Goal: Task Accomplishment & Management: Complete application form

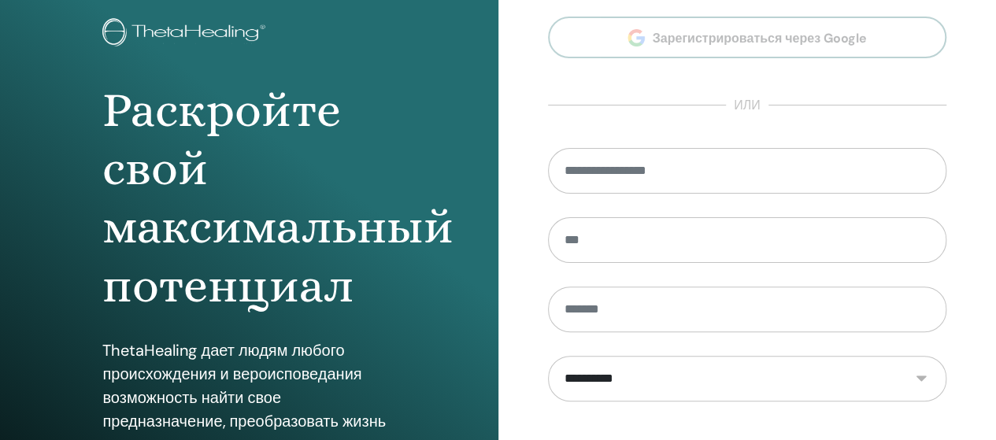
scroll to position [79, 0]
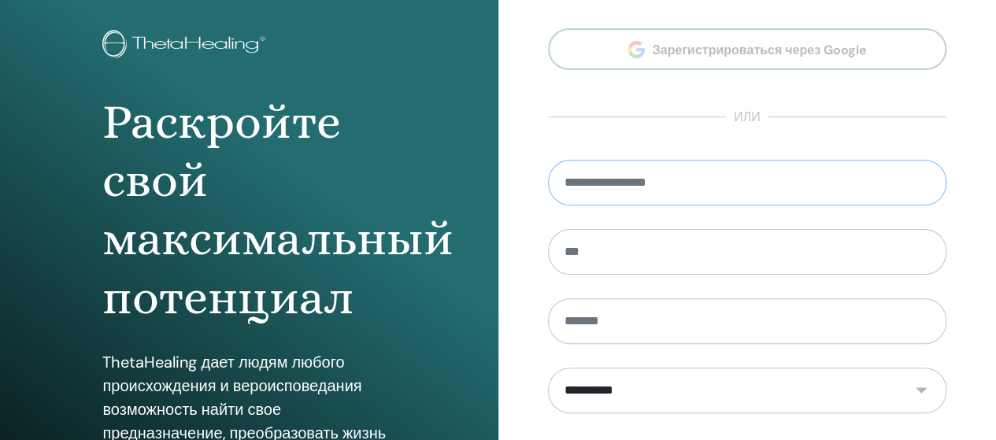
click at [580, 187] on input "email" at bounding box center [747, 183] width 399 height 46
type input "**********"
click at [566, 258] on input "text" at bounding box center [747, 252] width 399 height 46
type input "****"
click at [617, 394] on select "**********" at bounding box center [747, 390] width 398 height 45
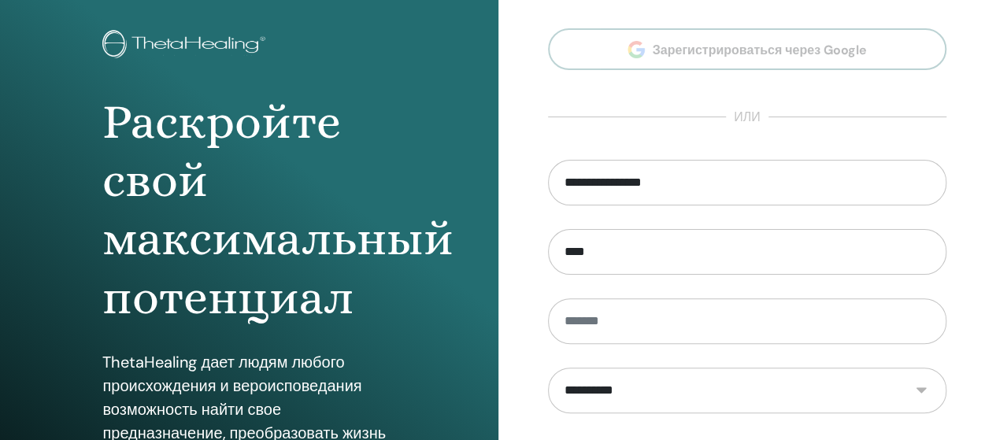
select select "***"
click at [548, 368] on select "**********" at bounding box center [747, 390] width 398 height 45
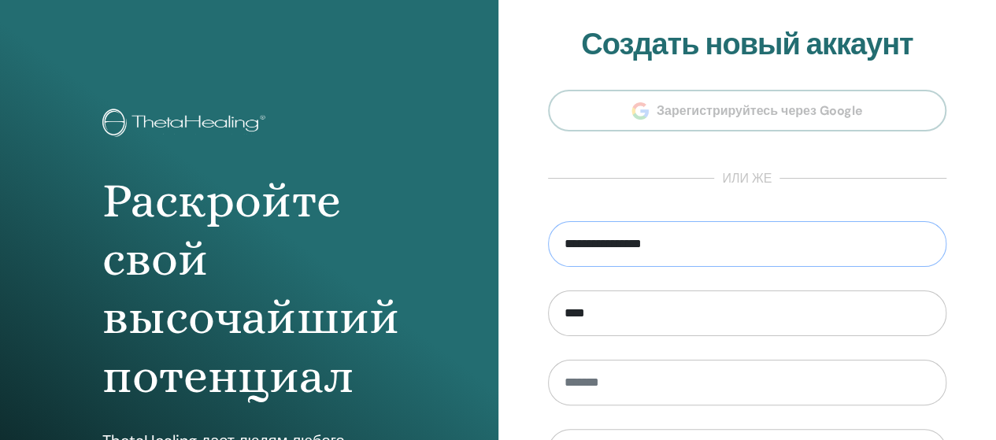
click at [680, 242] on input "**********" at bounding box center [747, 244] width 399 height 46
type input "*"
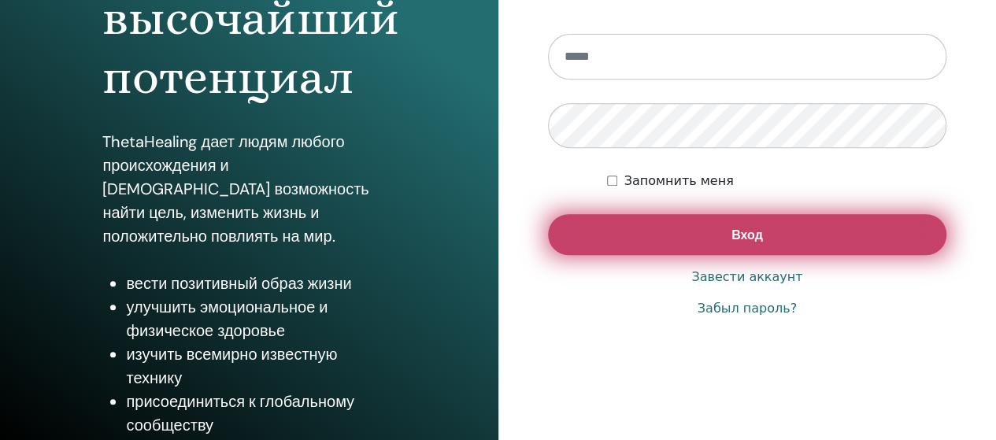
scroll to position [315, 0]
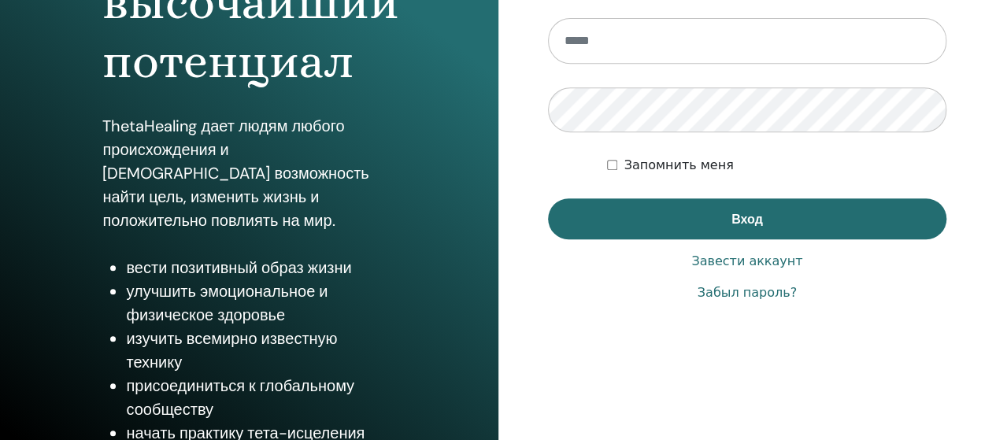
type input "**********"
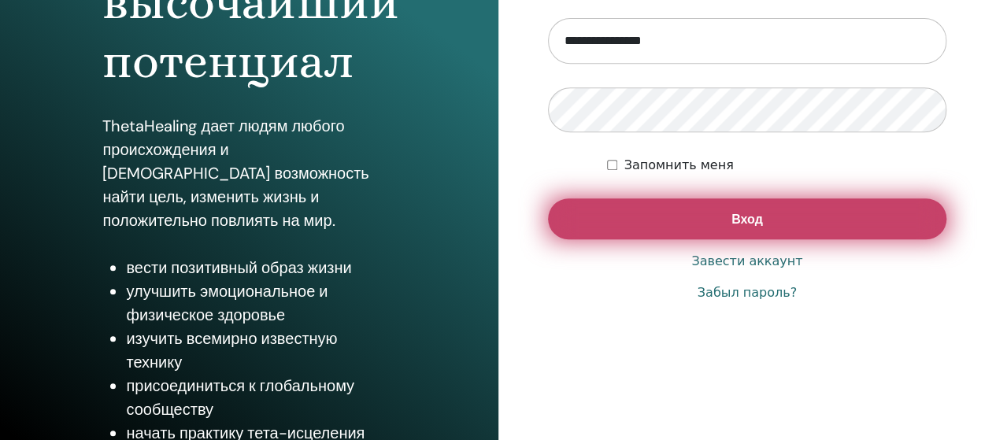
click at [748, 217] on span "Вход" at bounding box center [747, 219] width 31 height 17
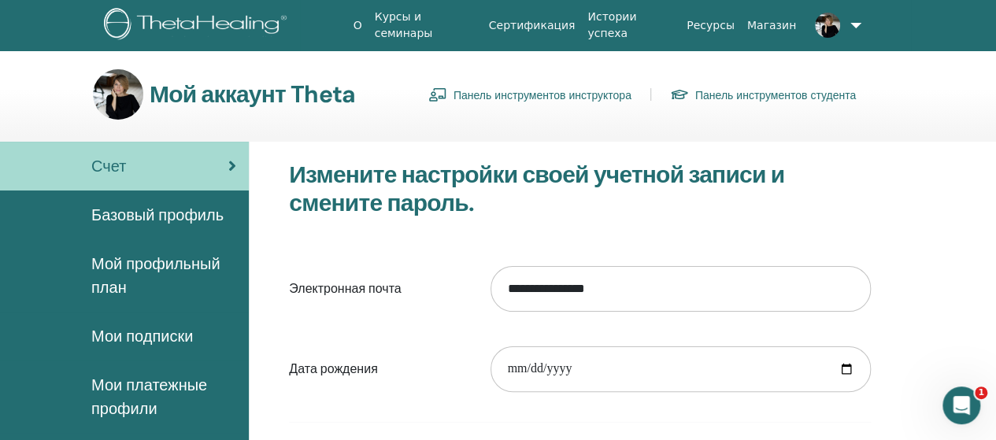
click at [491, 91] on font "Панель инструментов инструктора" at bounding box center [543, 95] width 178 height 14
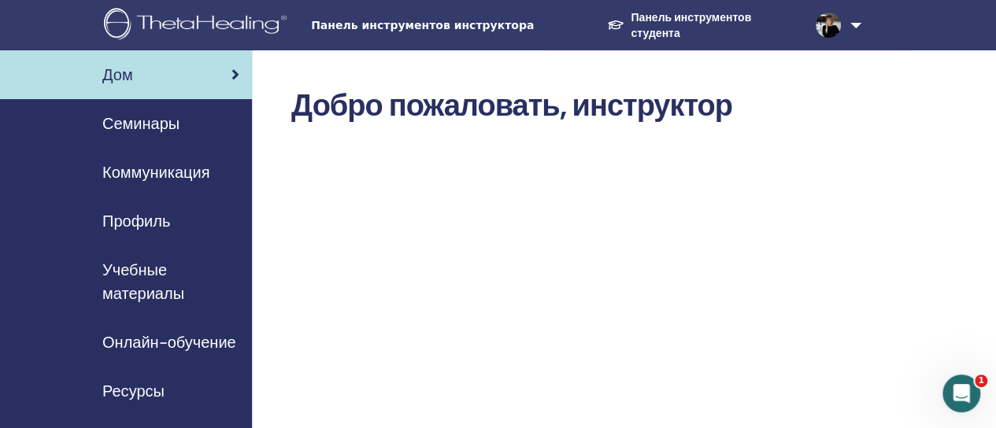
click at [131, 122] on font "Семинары" at bounding box center [140, 123] width 77 height 20
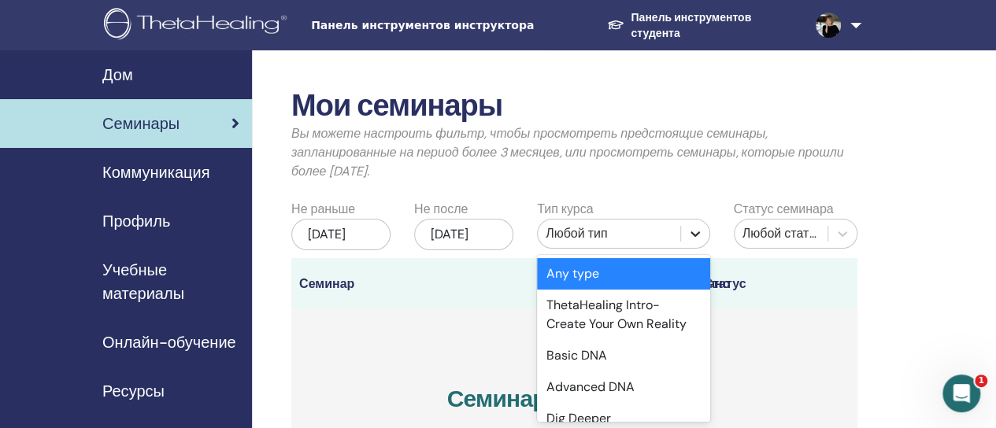
click at [690, 234] on icon at bounding box center [695, 234] width 16 height 16
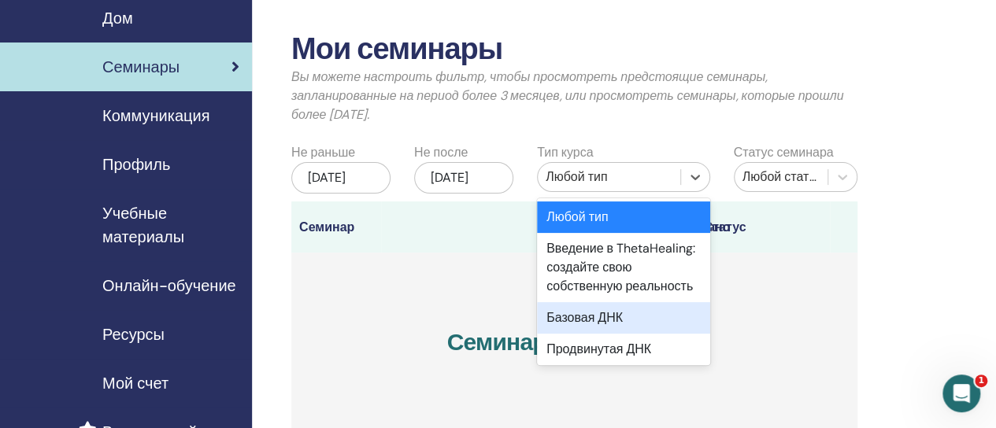
scroll to position [79, 0]
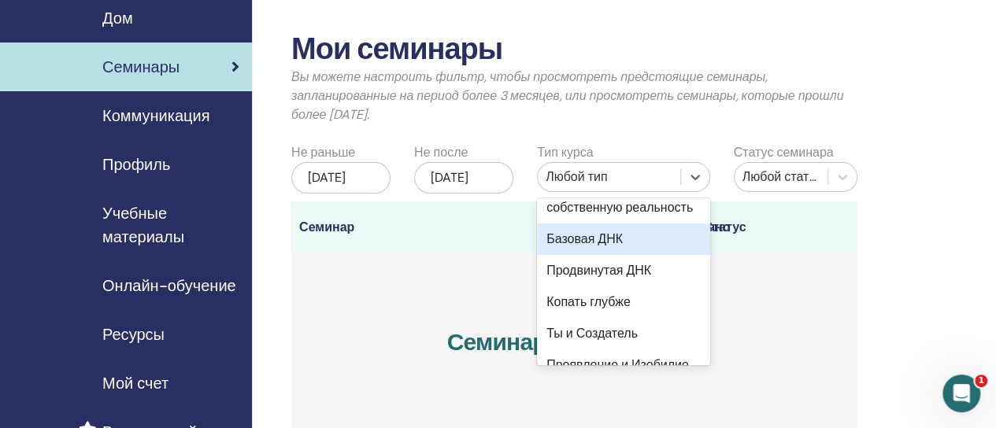
click at [617, 247] on font "Базовая ДНК" at bounding box center [584, 239] width 76 height 17
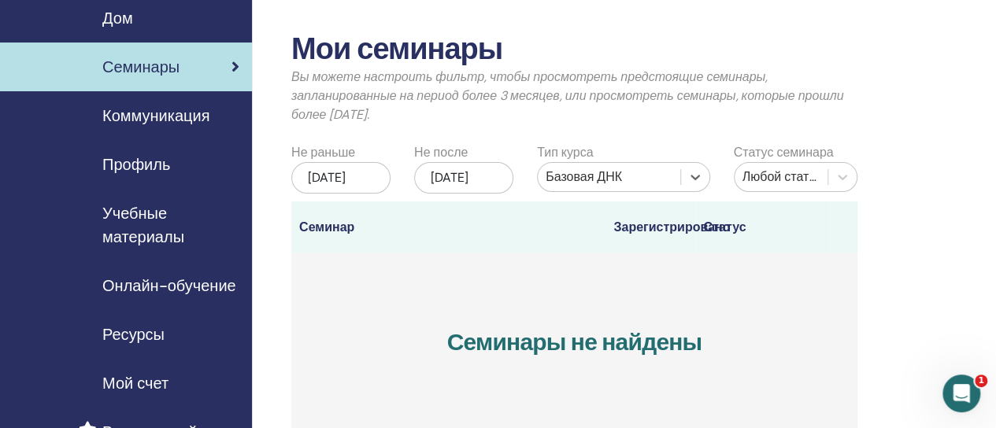
click at [337, 179] on font "[DATE]" at bounding box center [327, 177] width 38 height 17
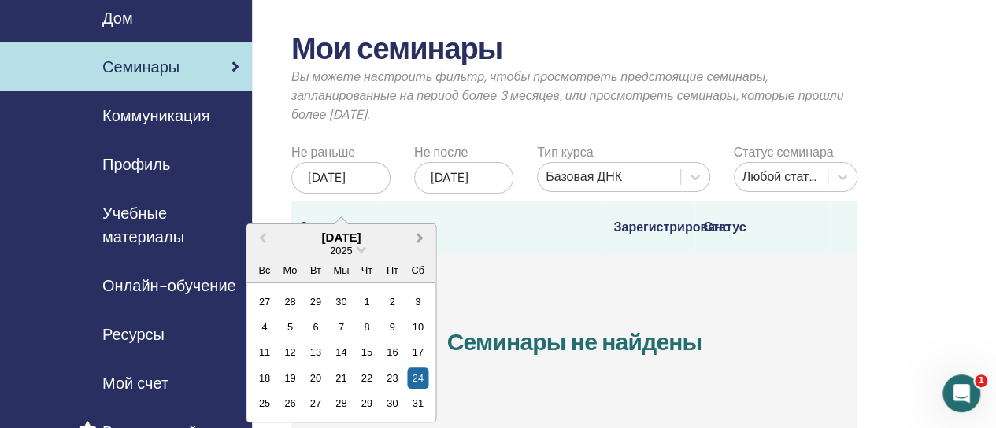
click at [420, 239] on span "В следующем месяце" at bounding box center [420, 237] width 0 height 17
click at [420, 236] on span "В следующем месяце" at bounding box center [420, 237] width 0 height 17
click at [420, 234] on span "В следующем месяце" at bounding box center [420, 237] width 0 height 17
click at [261, 240] on button "Предыдущий месяц" at bounding box center [260, 238] width 25 height 25
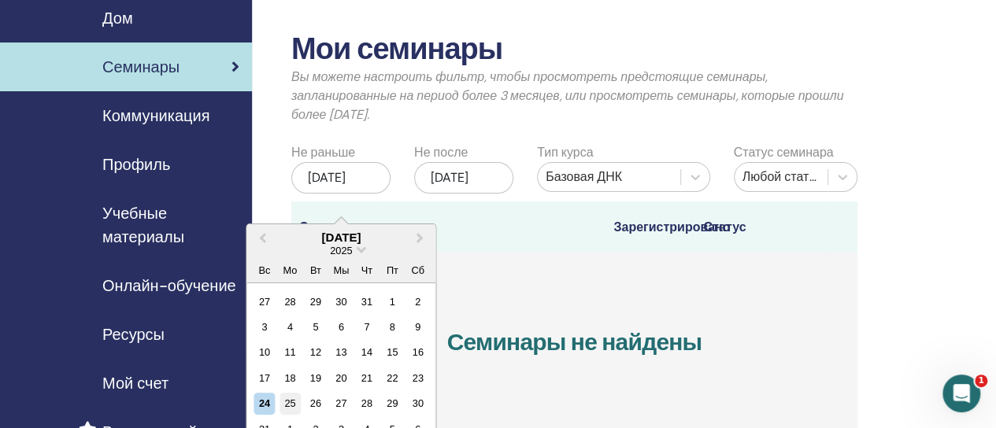
click at [291, 399] on div "25" at bounding box center [290, 403] width 21 height 21
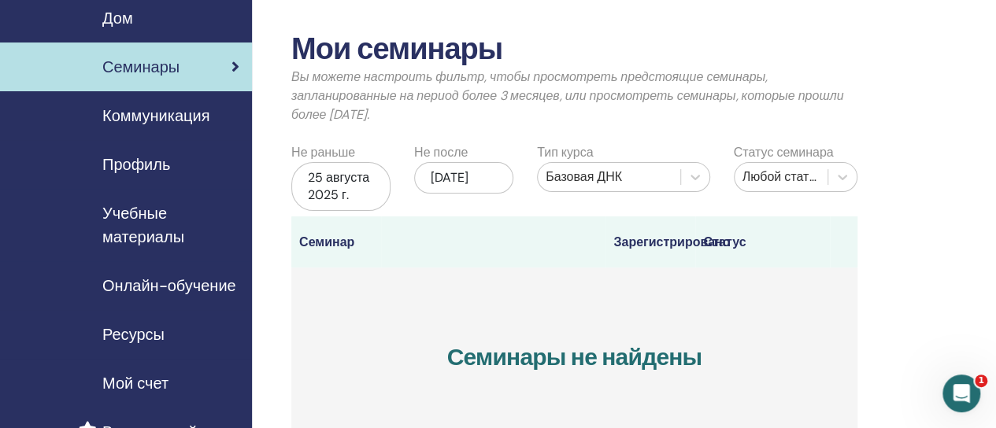
click at [332, 184] on font "25 августа 2025 г." at bounding box center [338, 186] width 61 height 34
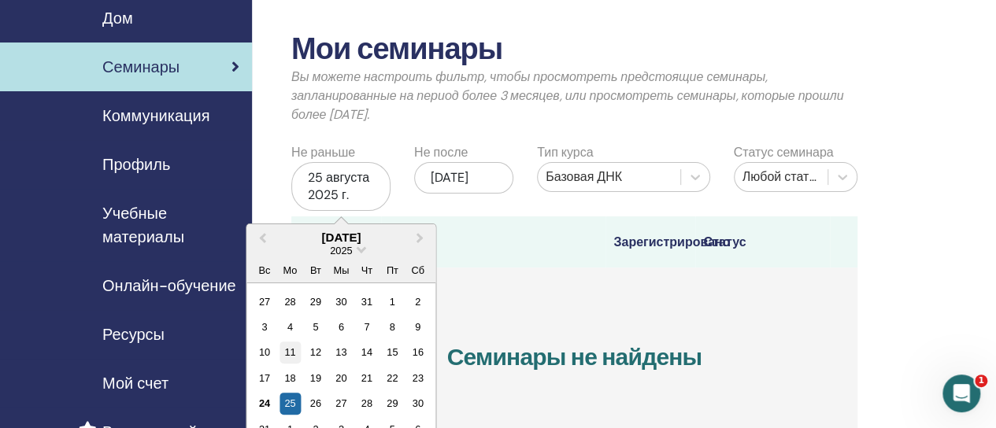
scroll to position [135, 0]
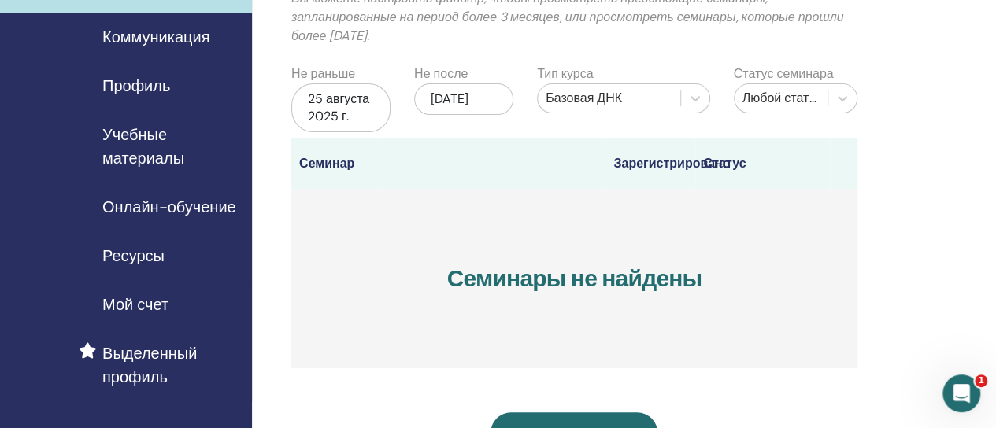
click at [439, 107] on font "[DATE]" at bounding box center [450, 99] width 38 height 17
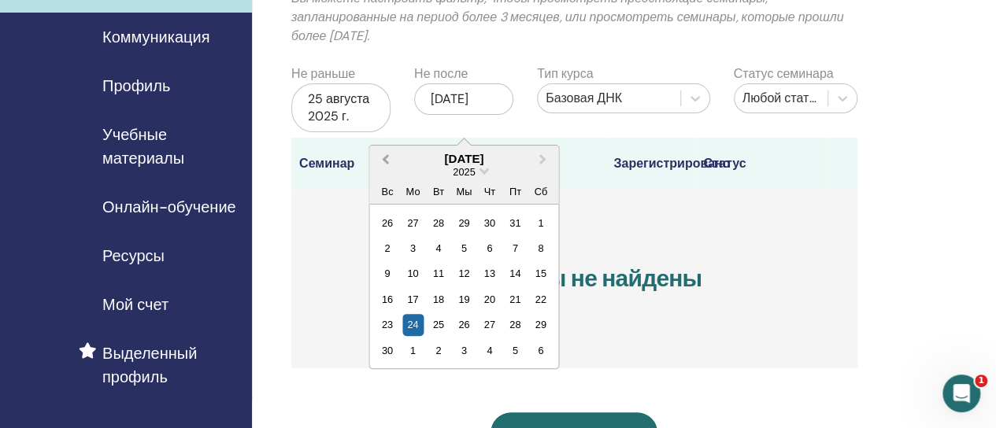
click at [385, 157] on span "Предыдущий месяц" at bounding box center [385, 158] width 0 height 17
click at [463, 323] on div "1" at bounding box center [464, 324] width 21 height 21
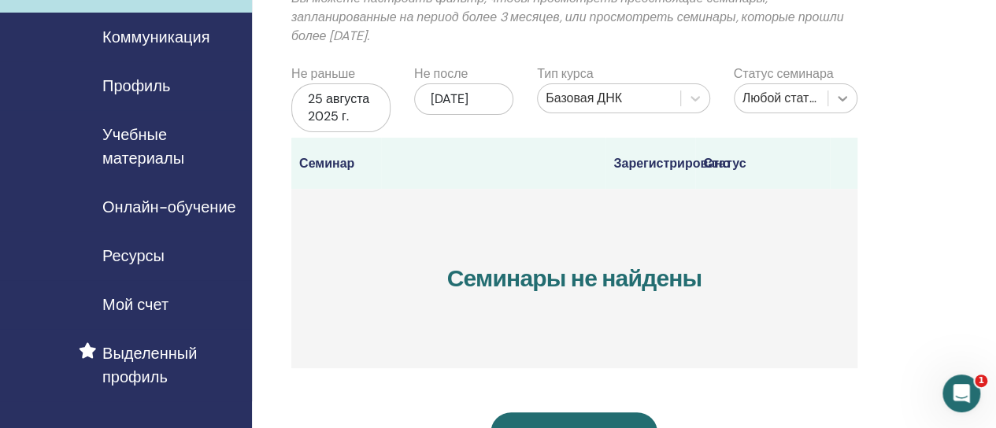
click at [839, 94] on icon at bounding box center [843, 99] width 16 height 16
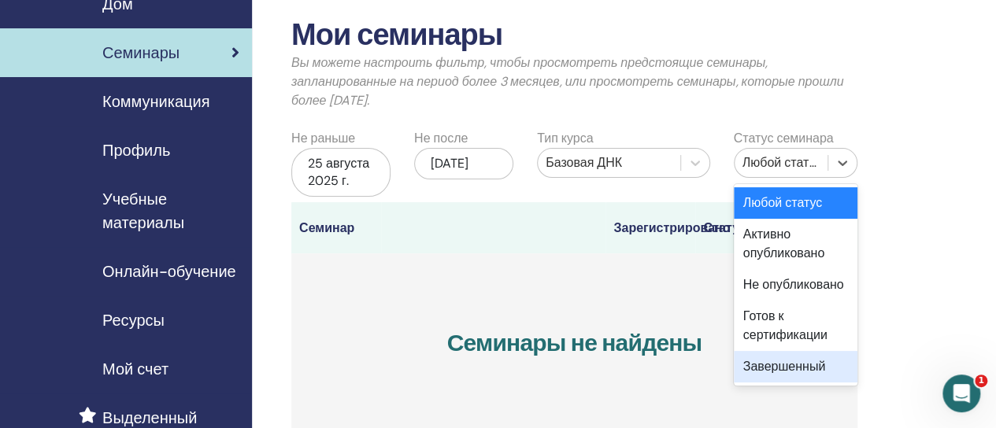
scroll to position [57, 0]
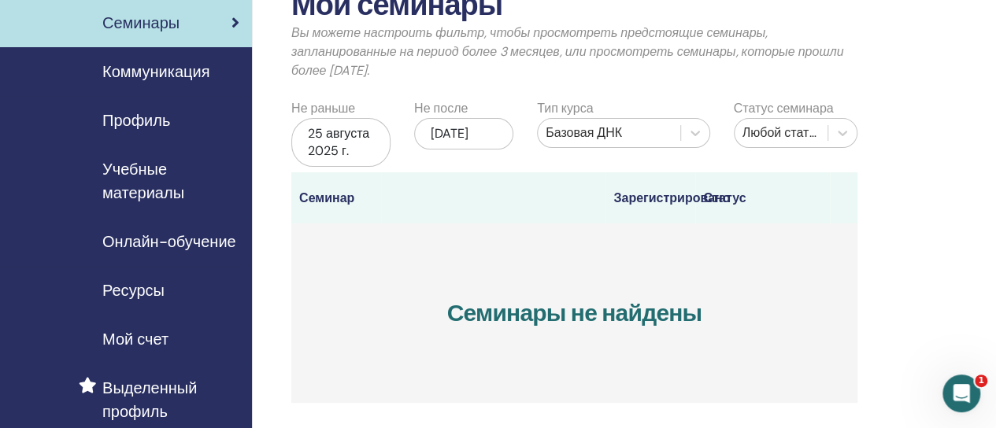
scroll to position [135, 0]
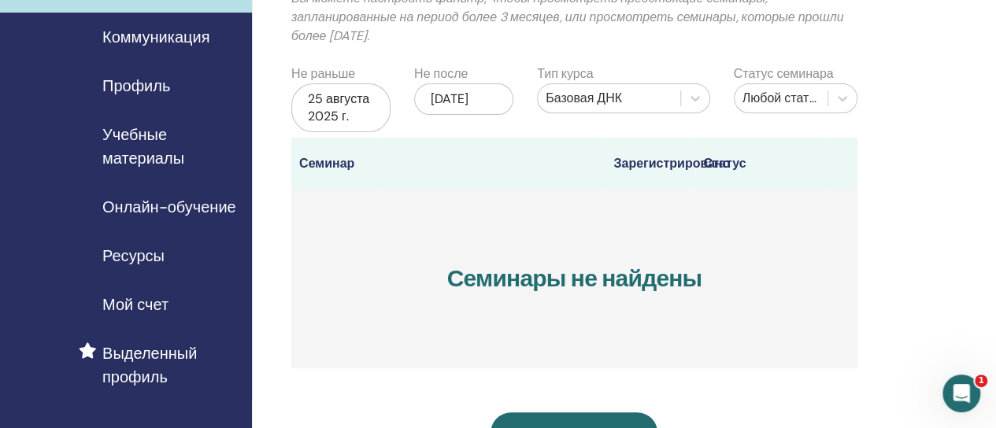
click at [773, 101] on font "Любой статус" at bounding box center [783, 98] width 80 height 17
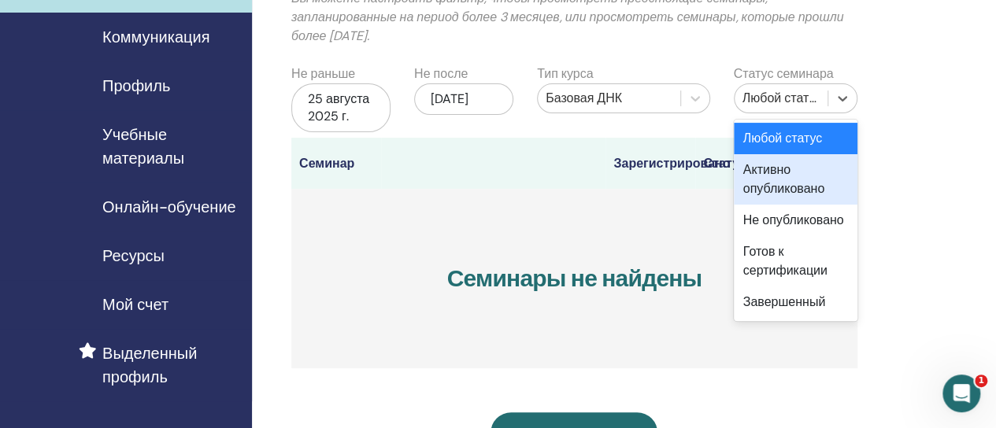
click at [773, 179] on div "Активно опубликовано" at bounding box center [796, 179] width 124 height 50
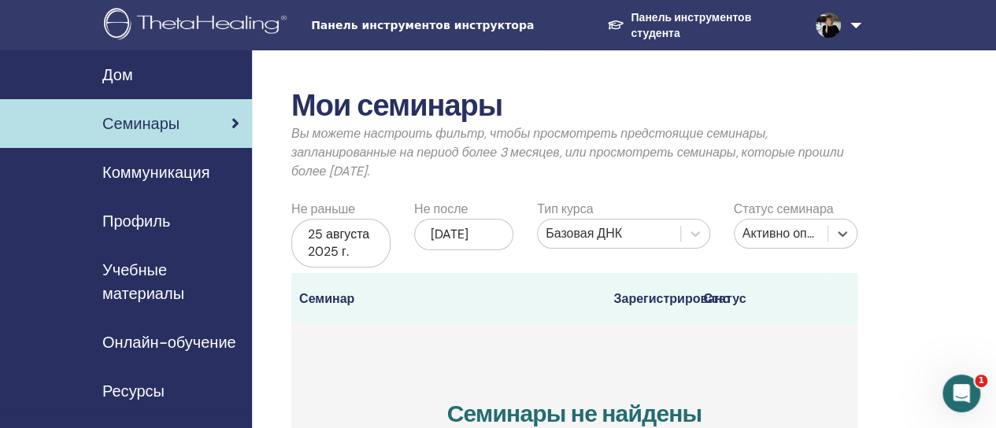
scroll to position [0, 0]
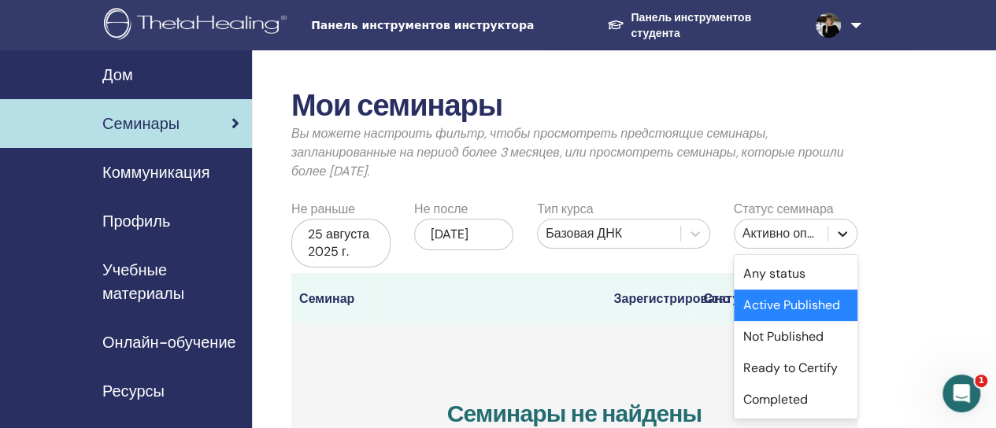
click at [842, 234] on icon at bounding box center [843, 234] width 16 height 16
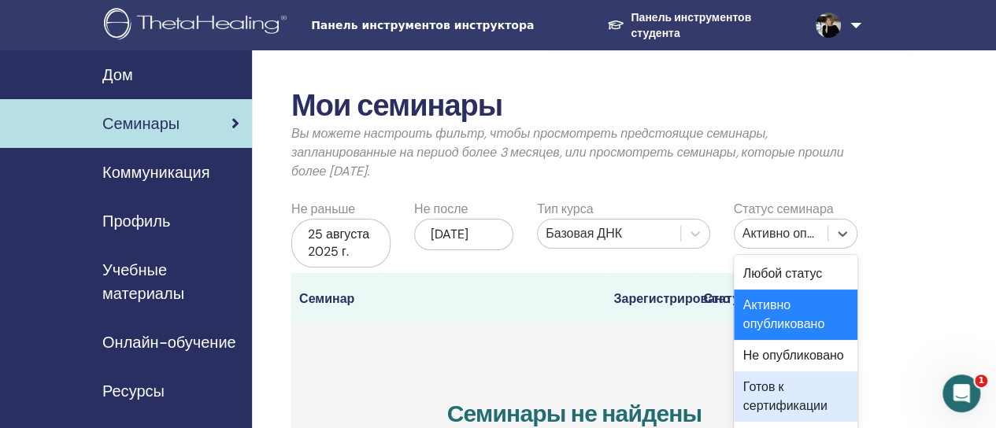
click at [776, 398] on font "Готов к сертификации" at bounding box center [785, 396] width 84 height 35
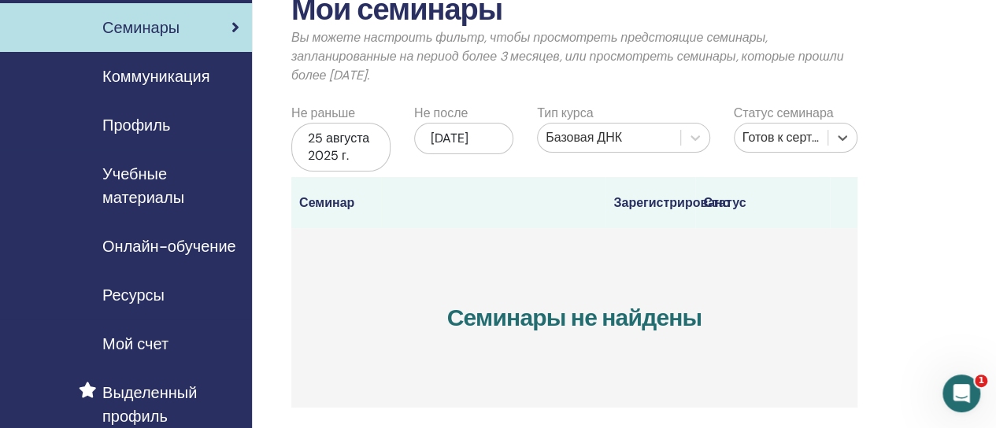
scroll to position [79, 0]
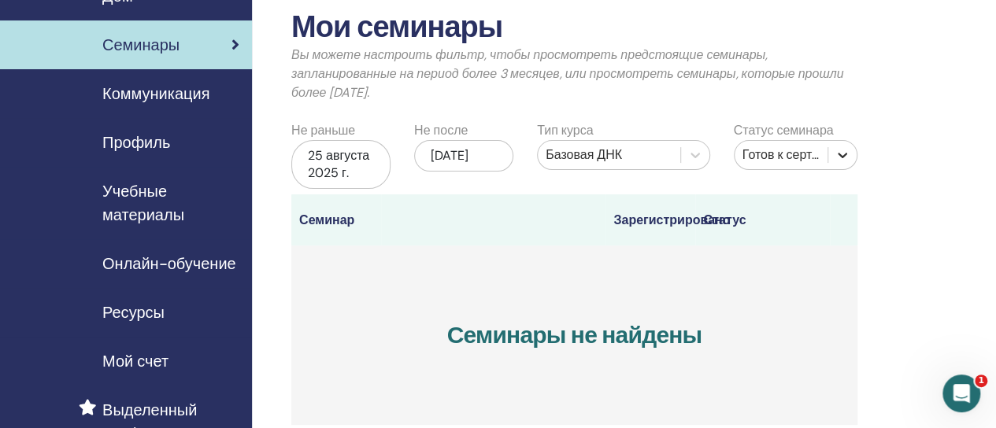
click at [843, 157] on icon at bounding box center [842, 156] width 9 height 6
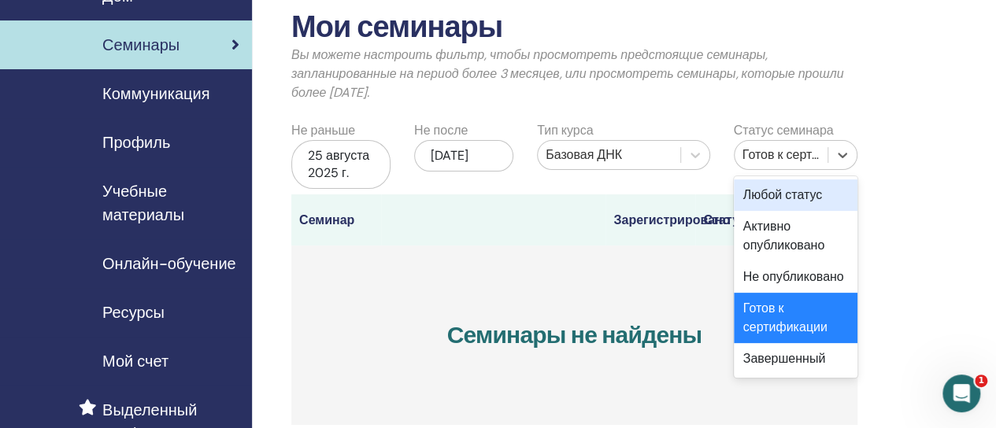
click at [782, 198] on font "Любой статус" at bounding box center [783, 195] width 80 height 17
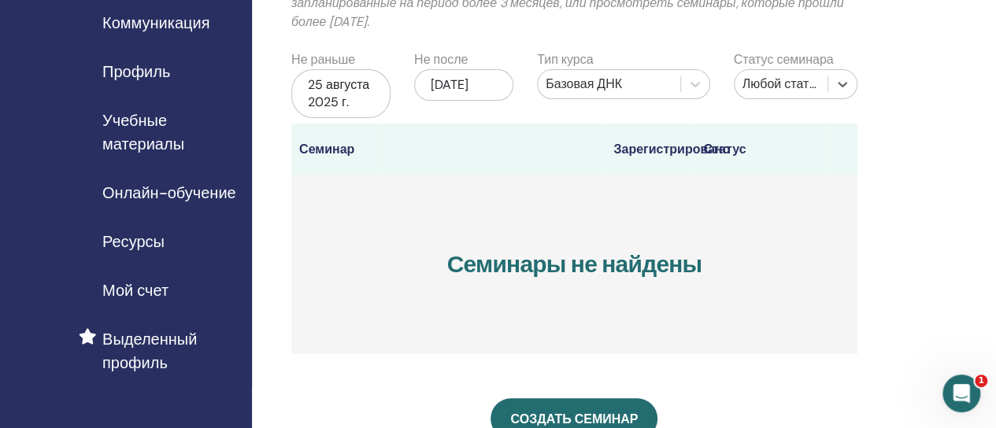
scroll to position [236, 0]
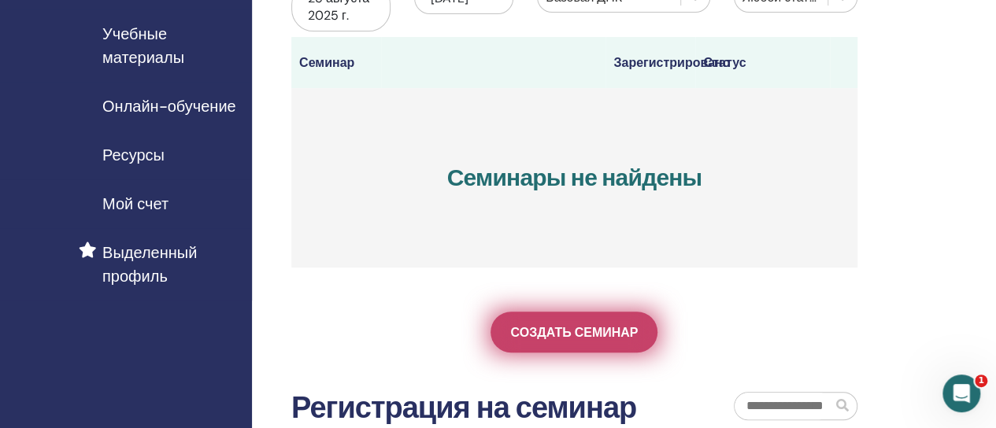
click at [583, 328] on font "Создать семинар" at bounding box center [574, 332] width 128 height 17
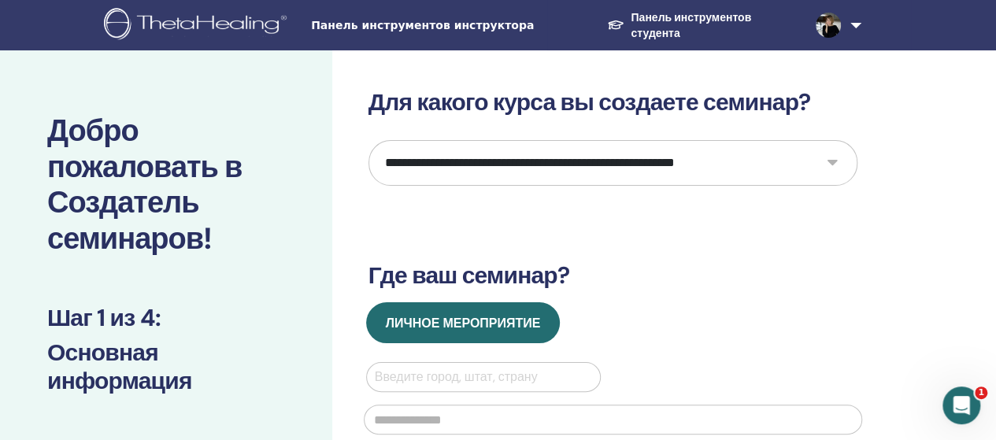
click at [828, 162] on select "**********" at bounding box center [613, 163] width 489 height 46
select select "*"
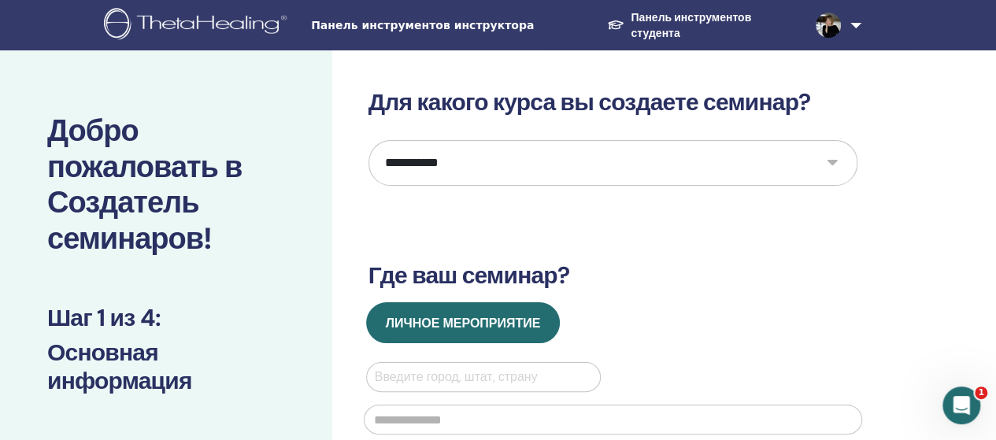
click at [369, 140] on select "**********" at bounding box center [613, 163] width 489 height 46
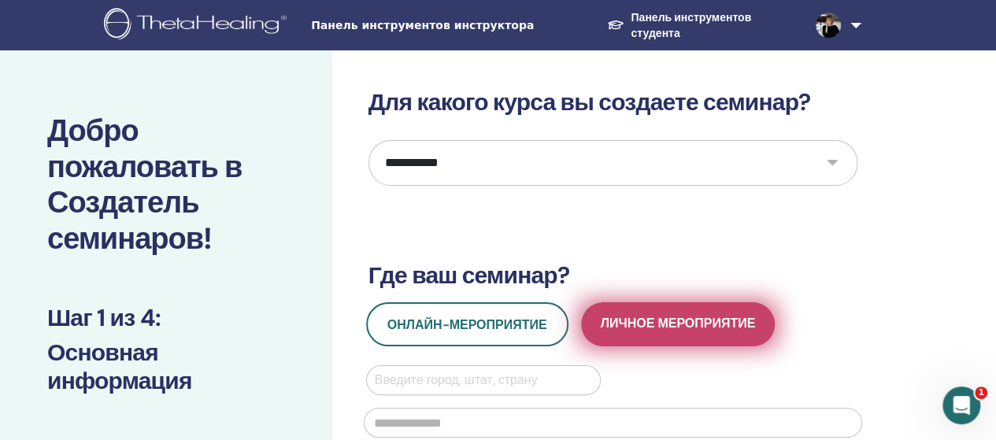
scroll to position [79, 0]
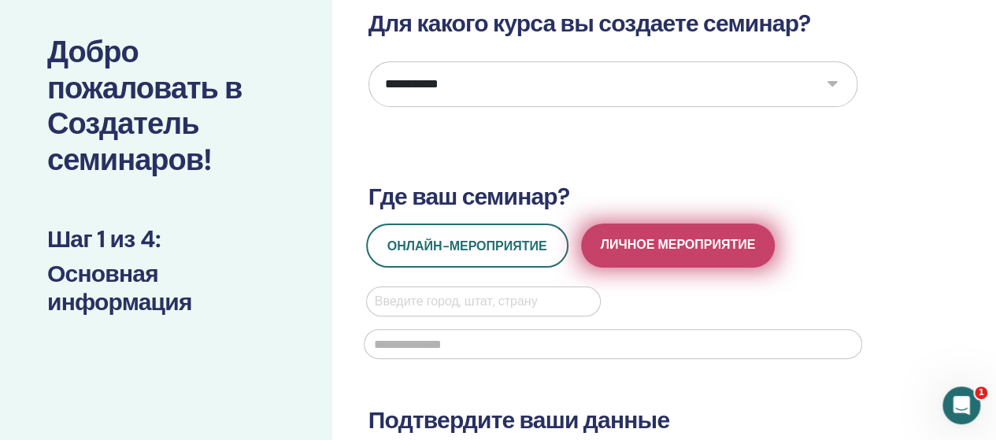
click at [661, 265] on button "Личное мероприятие" at bounding box center [678, 246] width 195 height 44
click at [657, 252] on span "Личное мероприятие" at bounding box center [678, 246] width 155 height 20
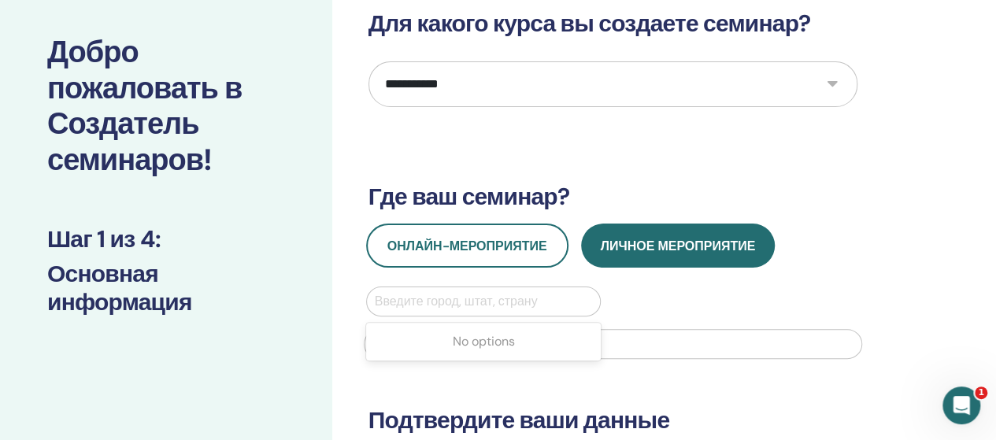
click at [376, 306] on input "text" at bounding box center [376, 301] width 3 height 19
click at [385, 297] on div at bounding box center [484, 302] width 218 height 22
type input "*"
